Goal: Transaction & Acquisition: Book appointment/travel/reservation

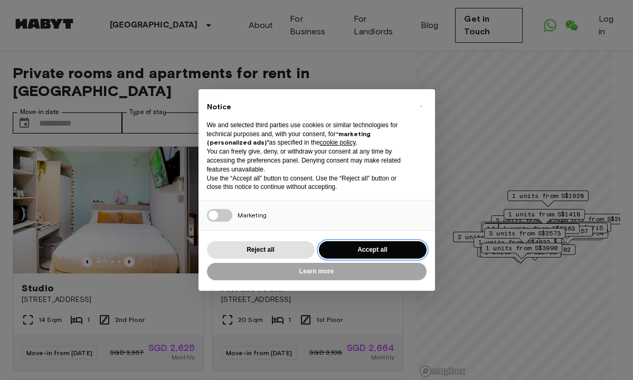
click at [366, 245] on button "Accept all" at bounding box center [373, 249] width 108 height 17
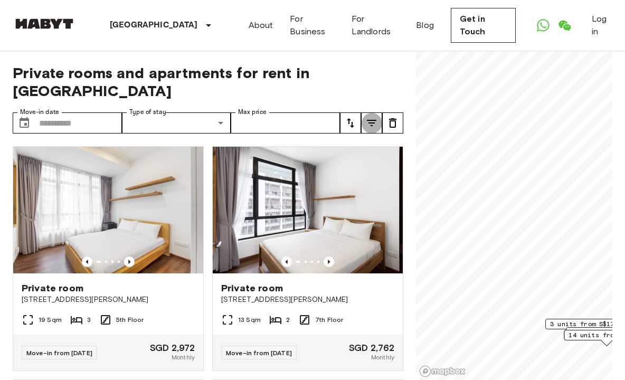
click at [372, 119] on icon "tune" at bounding box center [371, 123] width 13 height 13
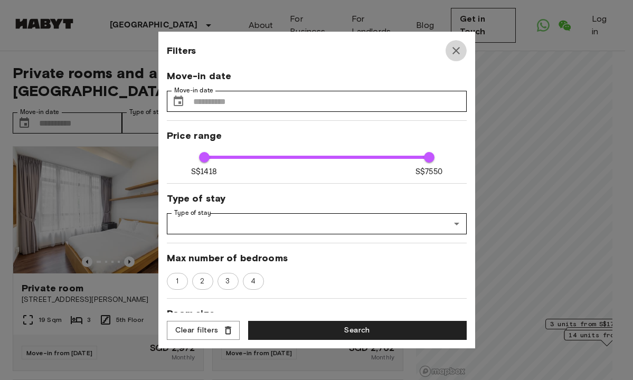
click at [458, 50] on icon "button" at bounding box center [456, 50] width 13 height 13
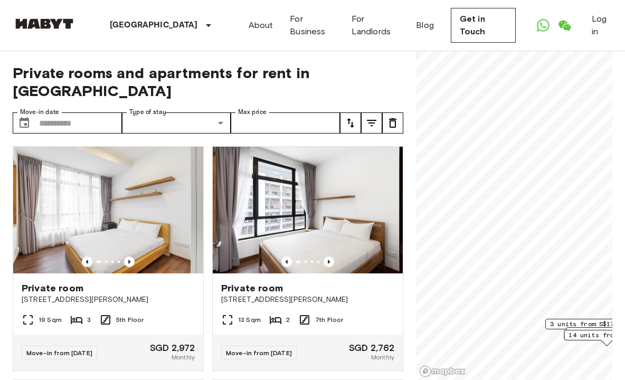
click at [394, 128] on icon "tune" at bounding box center [392, 123] width 7 height 10
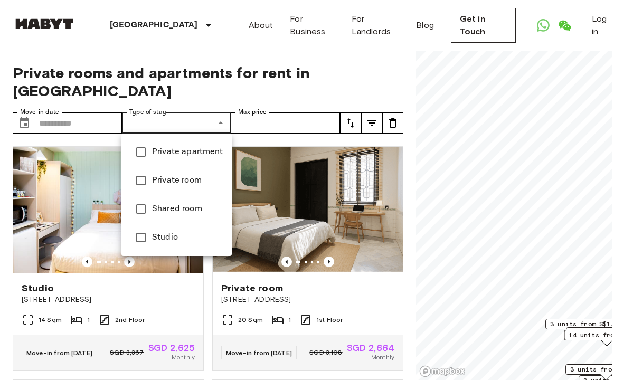
click at [180, 158] on li "Private apartment" at bounding box center [176, 152] width 110 height 29
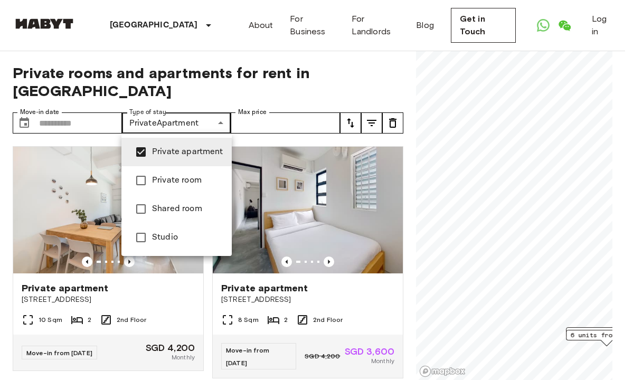
type input "**********"
click at [364, 75] on div at bounding box center [316, 190] width 633 height 380
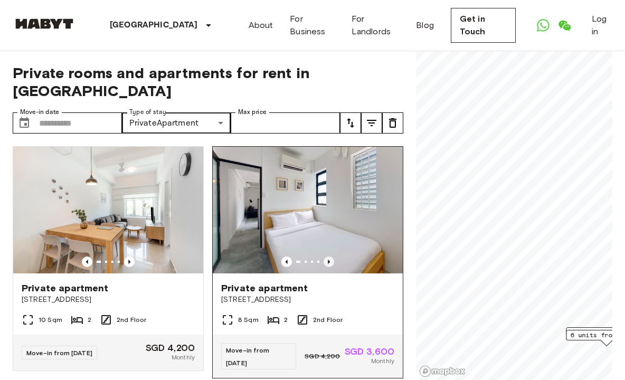
click at [328, 260] on icon "Previous image" at bounding box center [329, 262] width 2 height 4
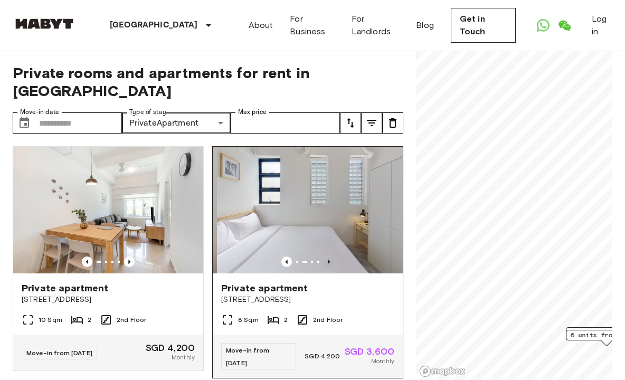
click at [328, 260] on icon "Previous image" at bounding box center [329, 262] width 2 height 4
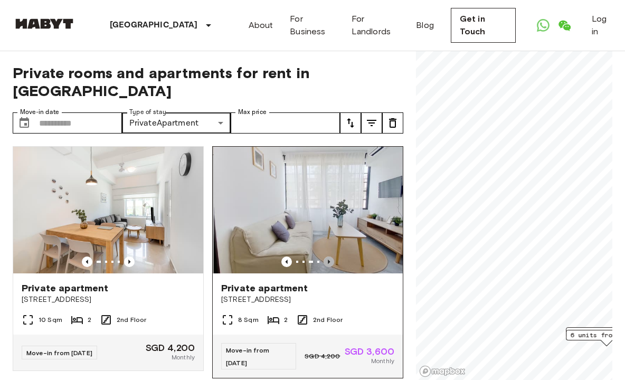
click at [328, 260] on icon "Previous image" at bounding box center [329, 262] width 2 height 4
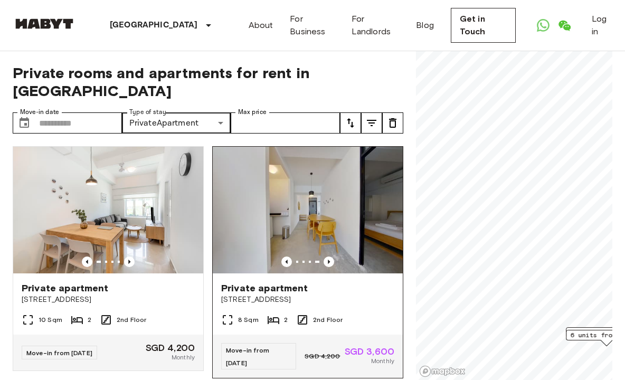
click at [308, 219] on img at bounding box center [308, 210] width 190 height 127
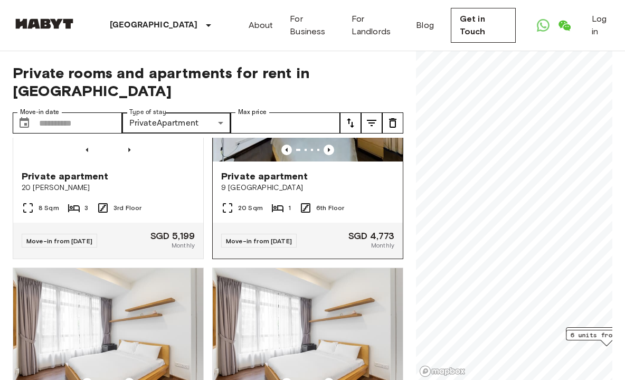
scroll to position [1239, 0]
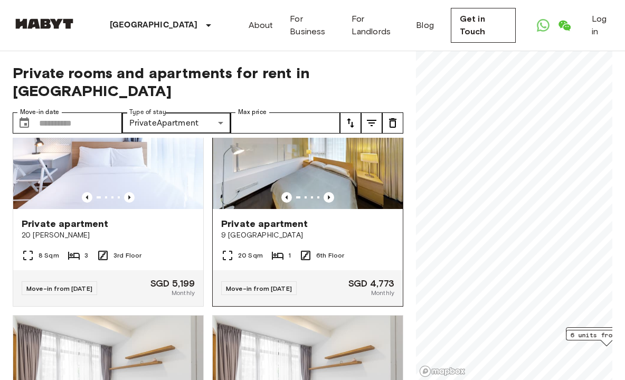
click at [302, 187] on img at bounding box center [308, 145] width 190 height 127
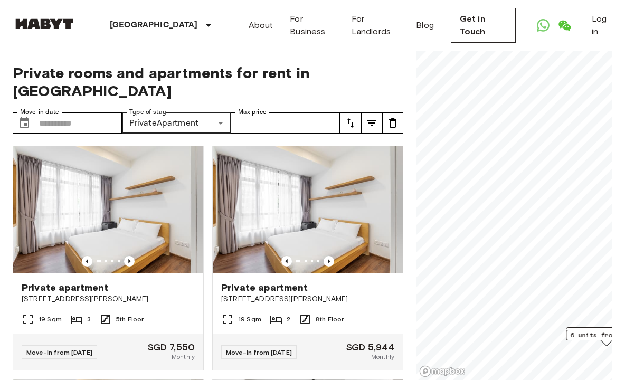
scroll to position [1190, 0]
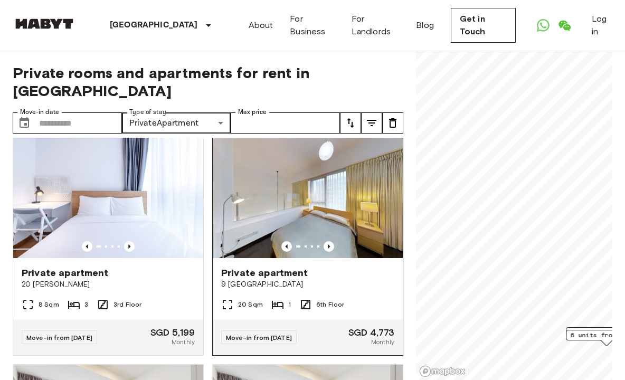
click at [279, 235] on img at bounding box center [308, 195] width 190 height 127
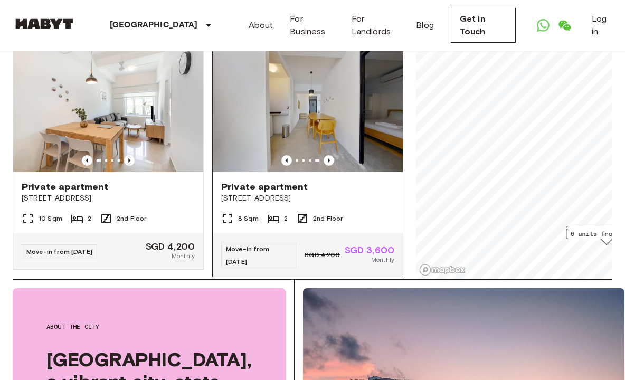
scroll to position [0, 0]
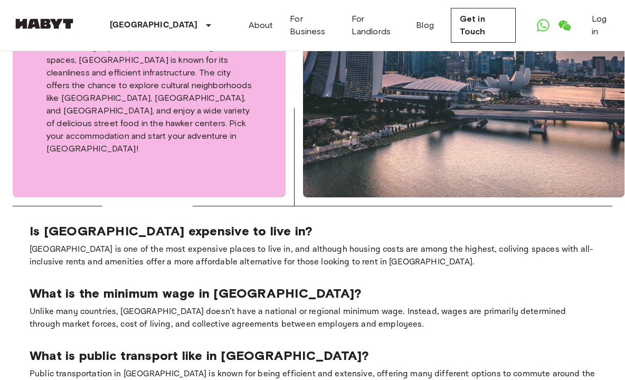
scroll to position [299, 0]
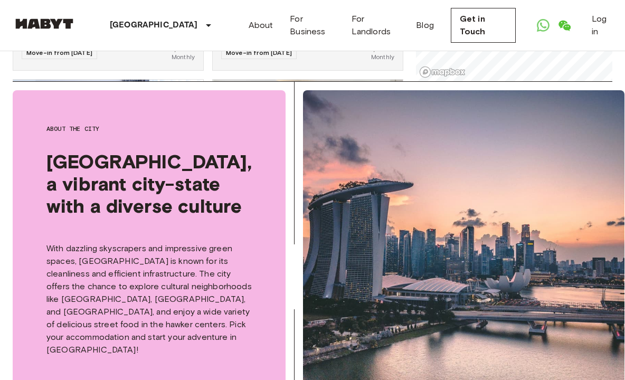
click at [440, 198] on img at bounding box center [464, 244] width 322 height 308
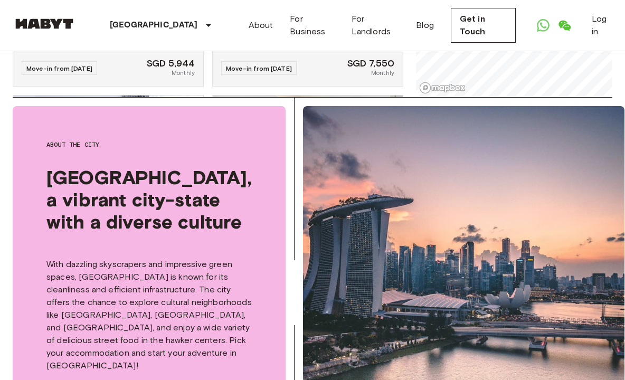
scroll to position [83, 0]
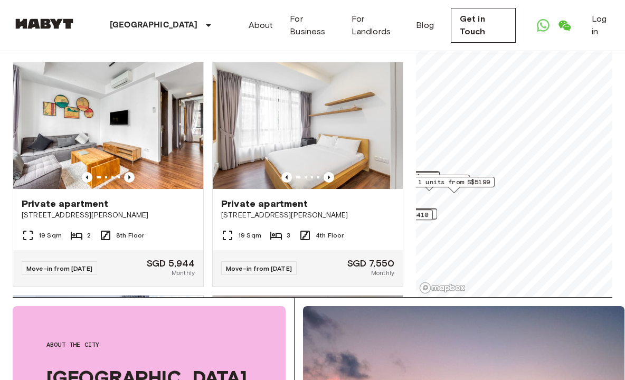
scroll to position [25, 0]
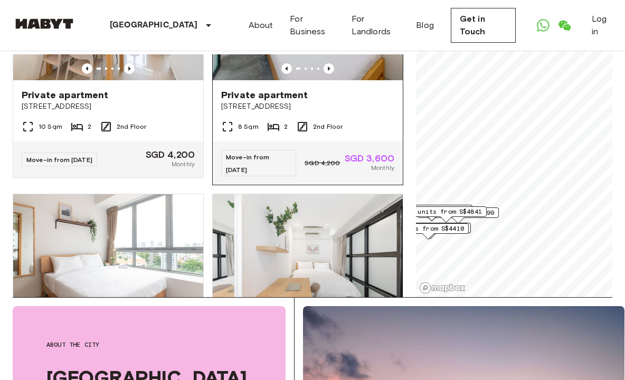
scroll to position [28, 0]
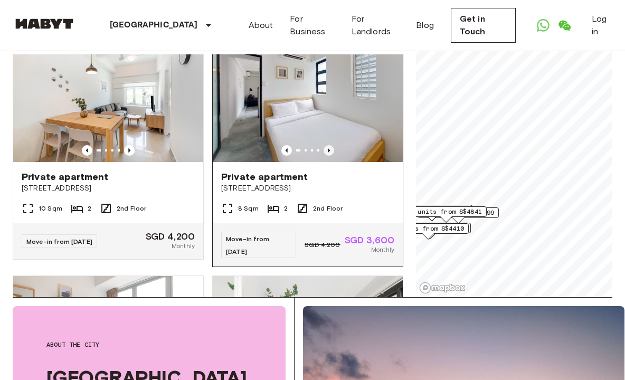
click at [324, 147] on icon "Previous image" at bounding box center [329, 150] width 11 height 11
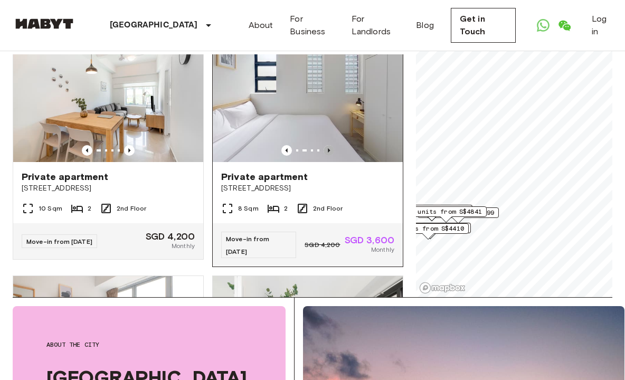
click at [324, 147] on icon "Previous image" at bounding box center [329, 150] width 11 height 11
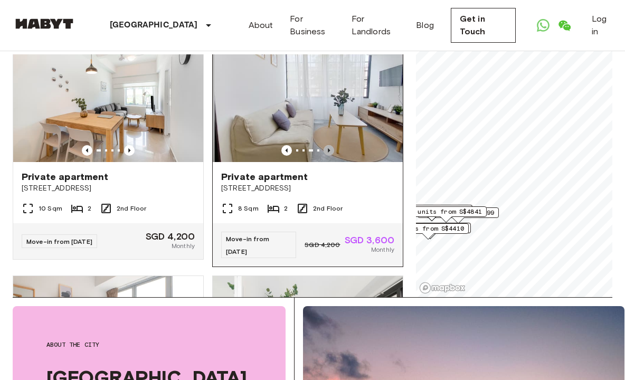
click at [324, 147] on icon "Previous image" at bounding box center [329, 150] width 11 height 11
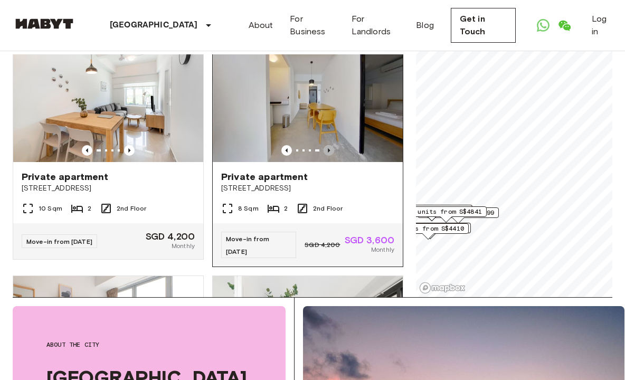
click at [324, 147] on icon "Previous image" at bounding box center [329, 150] width 11 height 11
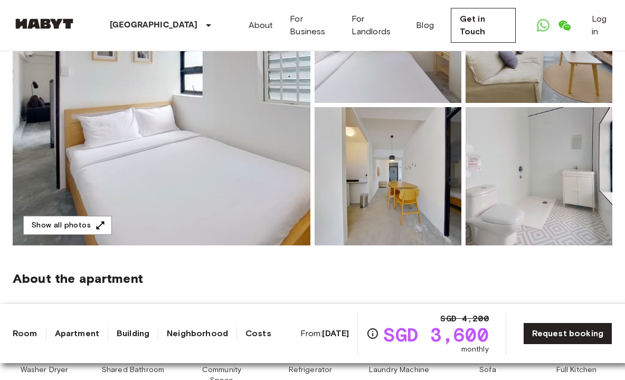
scroll to position [80, 0]
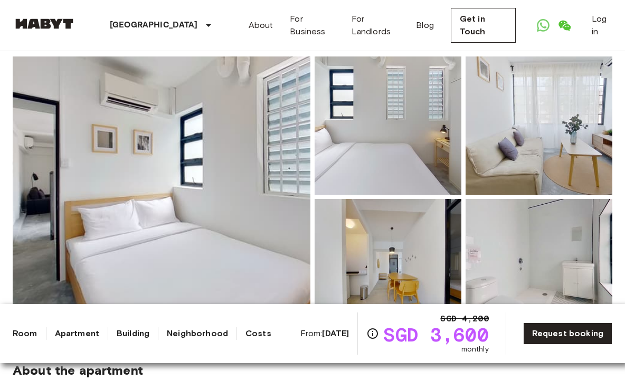
click at [200, 132] on img at bounding box center [162, 197] width 298 height 281
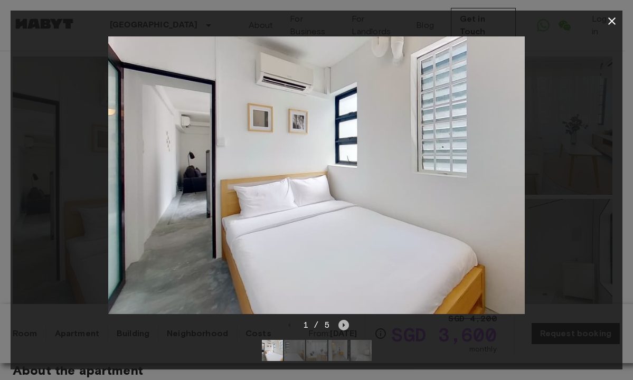
click at [341, 320] on icon "Next image" at bounding box center [344, 325] width 11 height 11
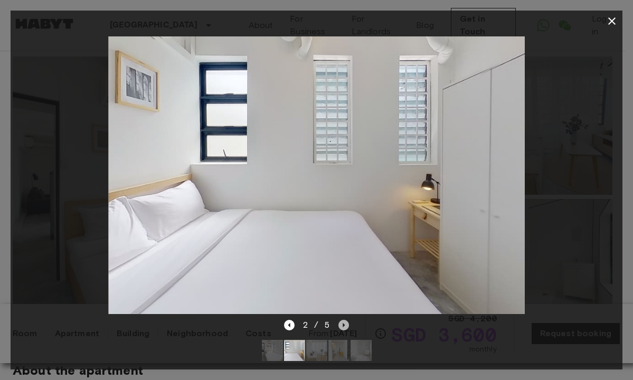
click at [340, 320] on icon "Next image" at bounding box center [344, 325] width 11 height 11
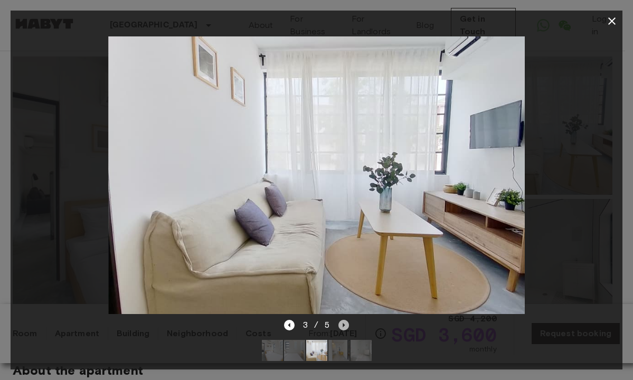
click at [340, 320] on icon "Next image" at bounding box center [344, 325] width 11 height 11
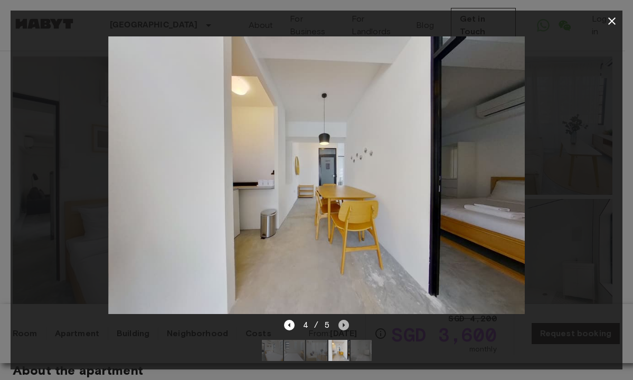
click at [340, 320] on icon "Next image" at bounding box center [344, 325] width 11 height 11
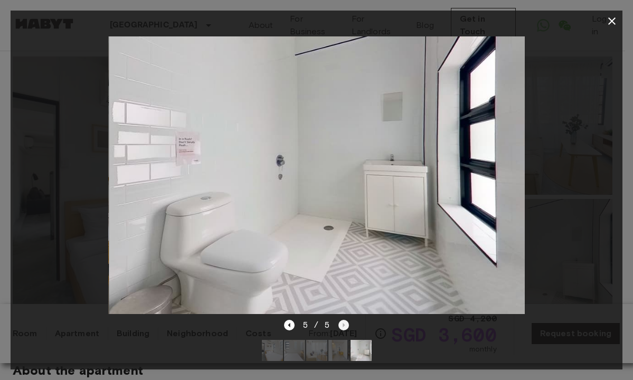
click at [340, 319] on div "5 / 5" at bounding box center [316, 325] width 65 height 13
click at [607, 21] on icon "button" at bounding box center [612, 21] width 13 height 13
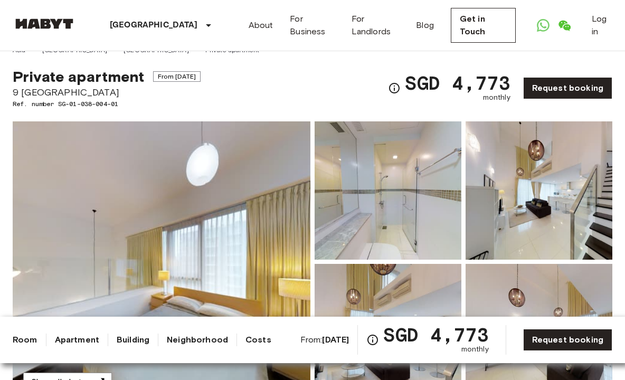
scroll to position [112, 0]
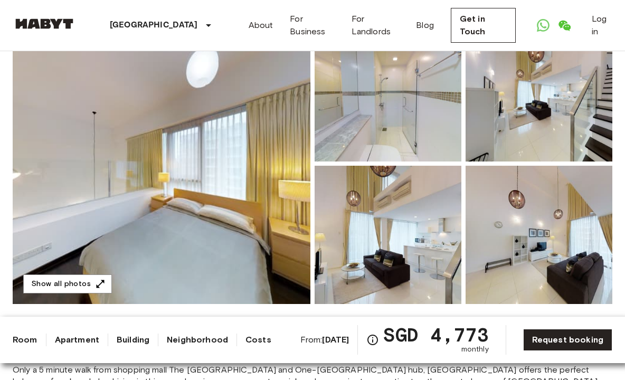
click at [234, 192] on img at bounding box center [162, 163] width 298 height 281
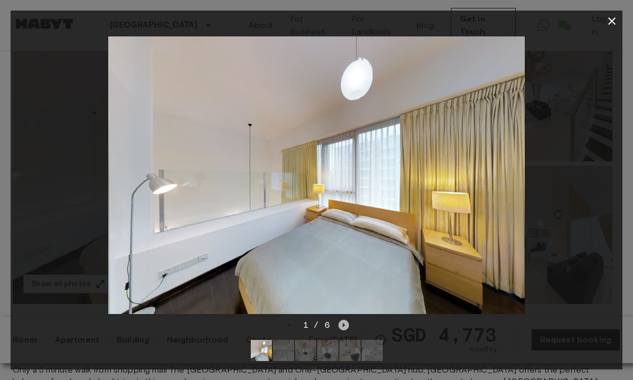
click at [341, 320] on icon "Next image" at bounding box center [344, 325] width 11 height 11
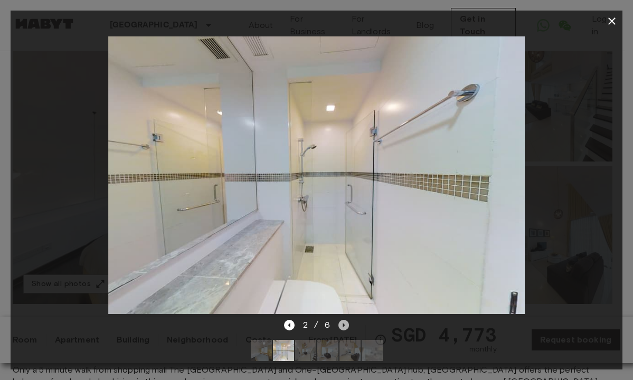
click at [341, 320] on icon "Next image" at bounding box center [344, 325] width 11 height 11
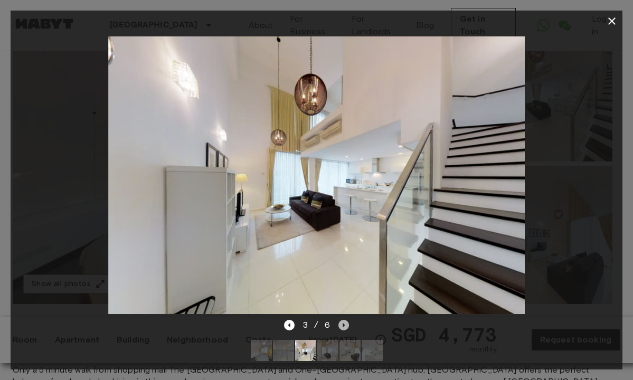
click at [341, 320] on icon "Next image" at bounding box center [344, 325] width 11 height 11
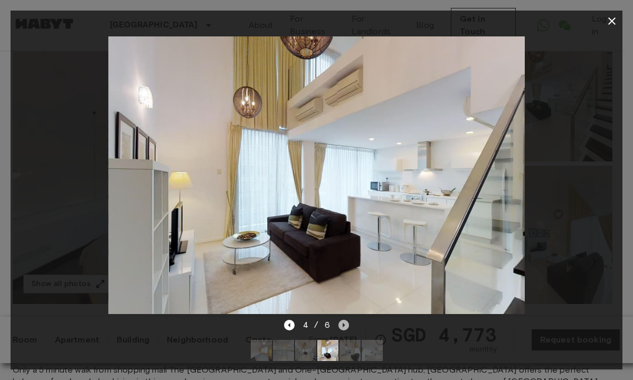
click at [341, 320] on icon "Next image" at bounding box center [344, 325] width 11 height 11
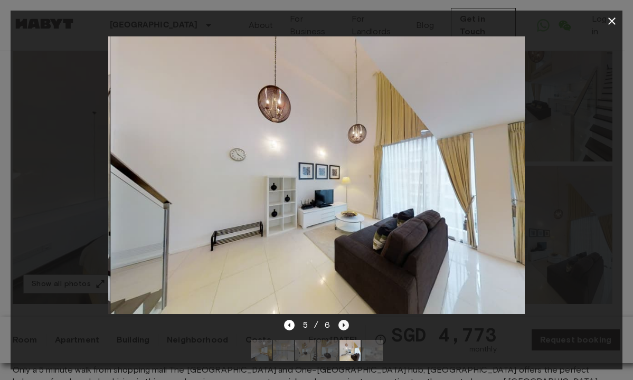
click at [341, 320] on icon "Next image" at bounding box center [344, 325] width 11 height 11
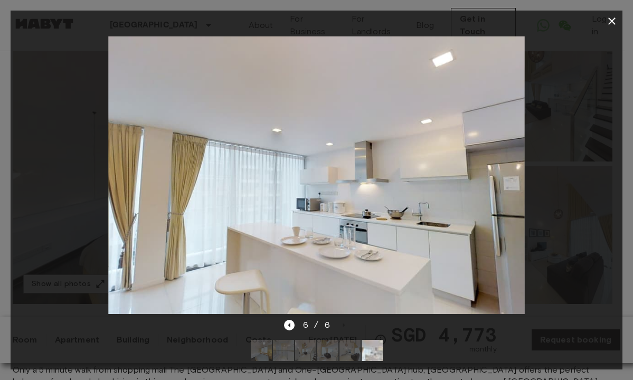
click at [610, 21] on icon "button" at bounding box center [612, 21] width 13 height 13
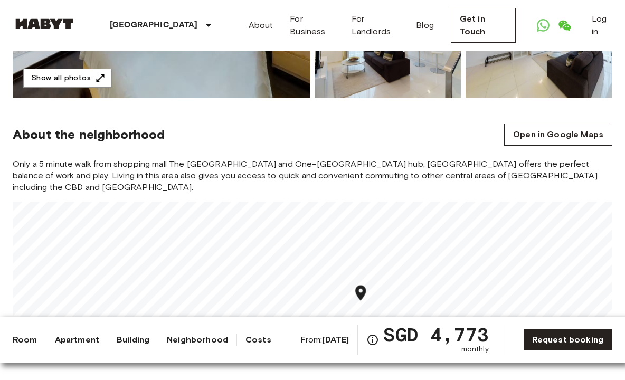
scroll to position [0, 0]
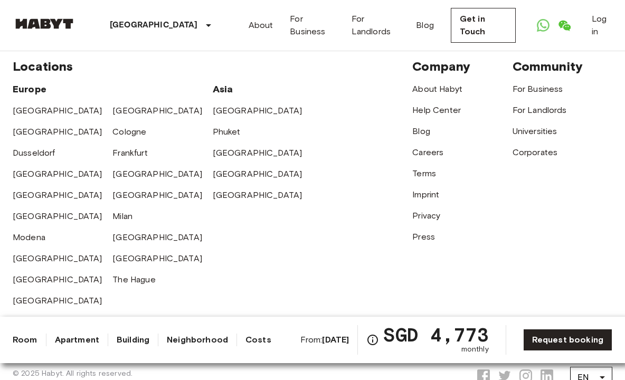
scroll to position [2129, 0]
